Goal: Transaction & Acquisition: Purchase product/service

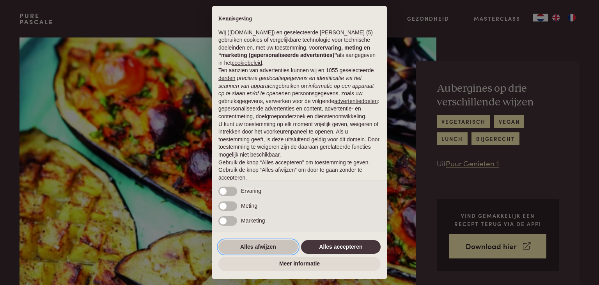
click at [250, 246] on button "Alles afwijzen" at bounding box center [258, 247] width 80 height 14
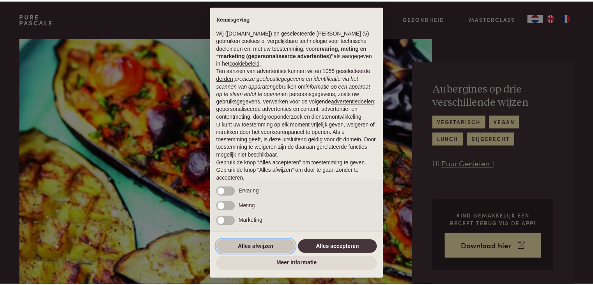
scroll to position [29, 0]
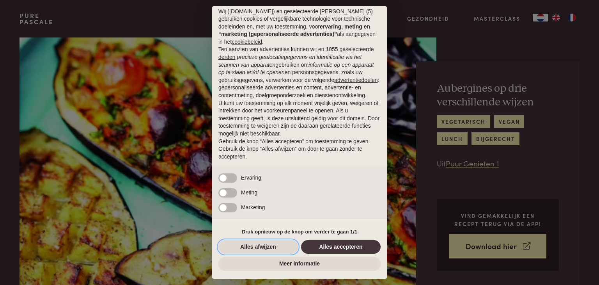
click at [250, 246] on button "Alles afwijzen" at bounding box center [258, 247] width 80 height 14
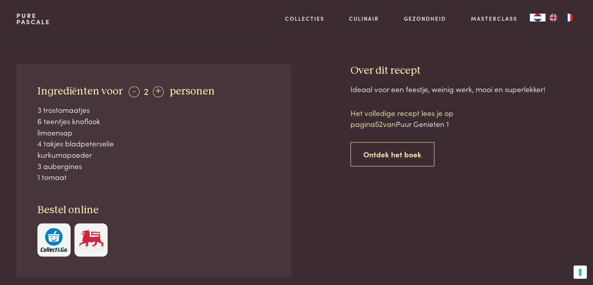
scroll to position [223, 0]
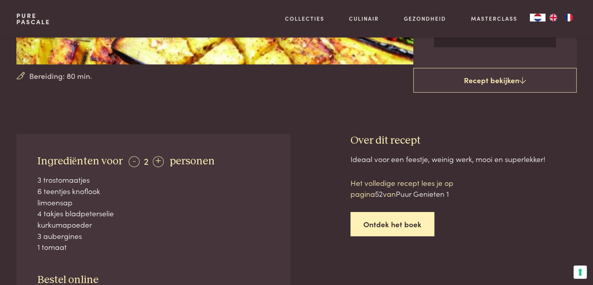
click at [388, 222] on link "Ontdek het boek" at bounding box center [393, 224] width 84 height 25
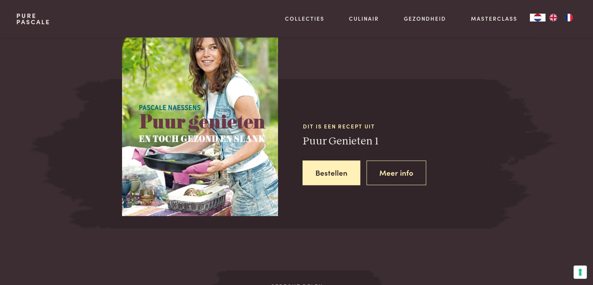
scroll to position [705, 0]
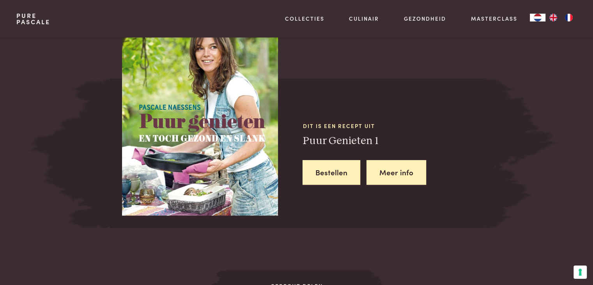
click at [393, 171] on link "Meer info" at bounding box center [397, 172] width 60 height 25
